Goal: Information Seeking & Learning: Compare options

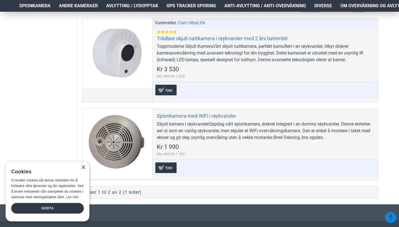
scroll to position [293, 0]
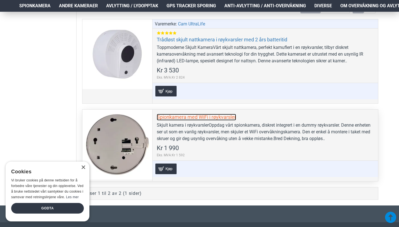
click at [187, 117] on link "Spionkamera med WiFi i røykvarsler" at bounding box center [196, 117] width 79 height 6
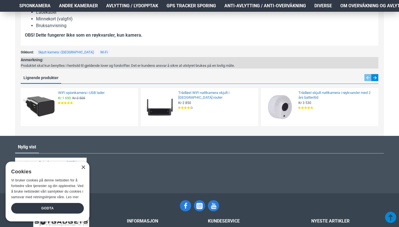
scroll to position [478, 0]
click at [93, 93] on link "WiFi spionkamera i USB lader" at bounding box center [96, 92] width 77 height 5
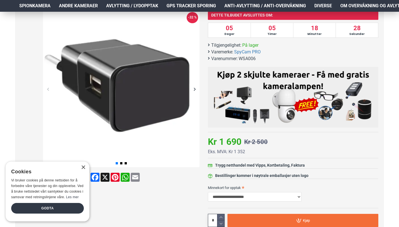
scroll to position [99, 0]
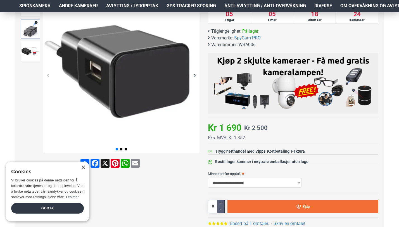
click at [28, 34] on img at bounding box center [31, 29] width 20 height 20
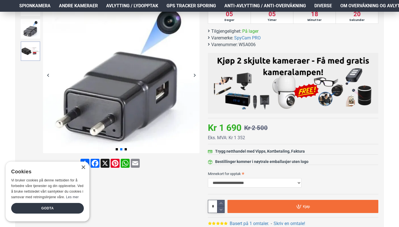
click at [29, 48] on img at bounding box center [31, 51] width 20 height 20
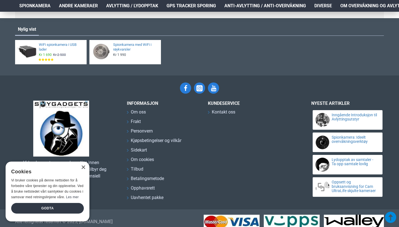
scroll to position [662, 0]
